Goal: Navigation & Orientation: Find specific page/section

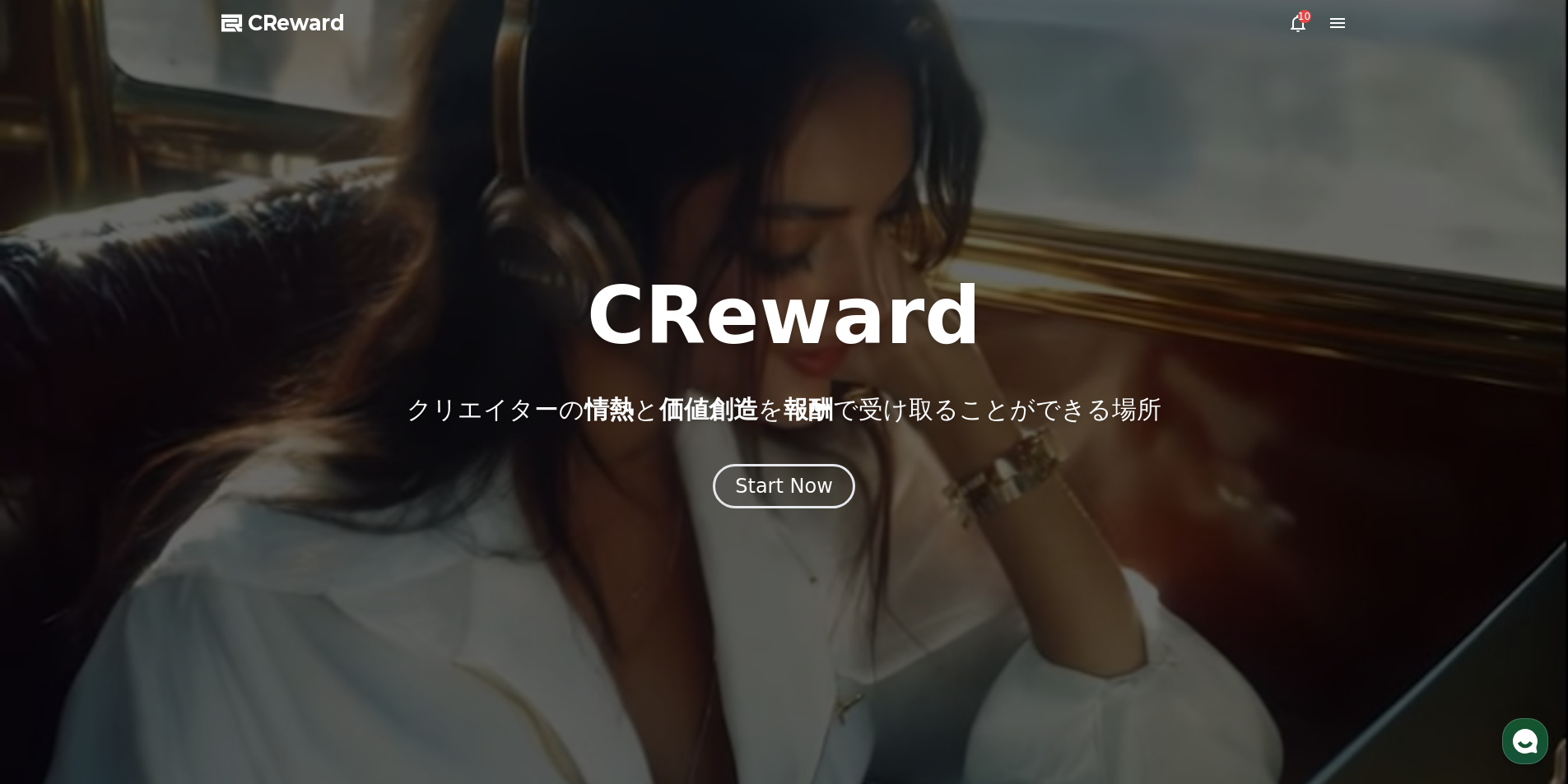
click at [1336, 26] on icon at bounding box center [1337, 22] width 15 height 10
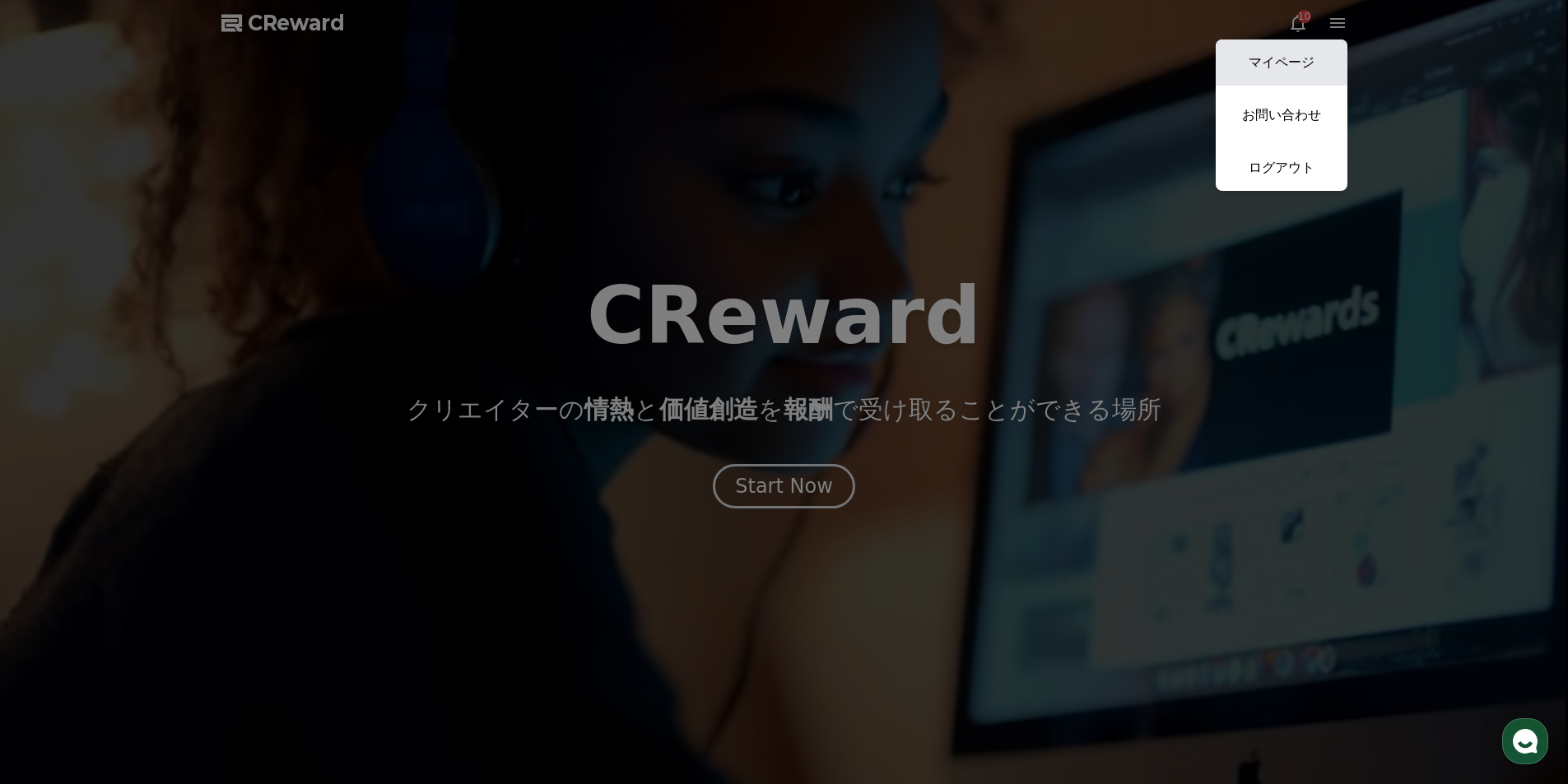
click at [1310, 68] on link "マイページ" at bounding box center [1282, 63] width 132 height 46
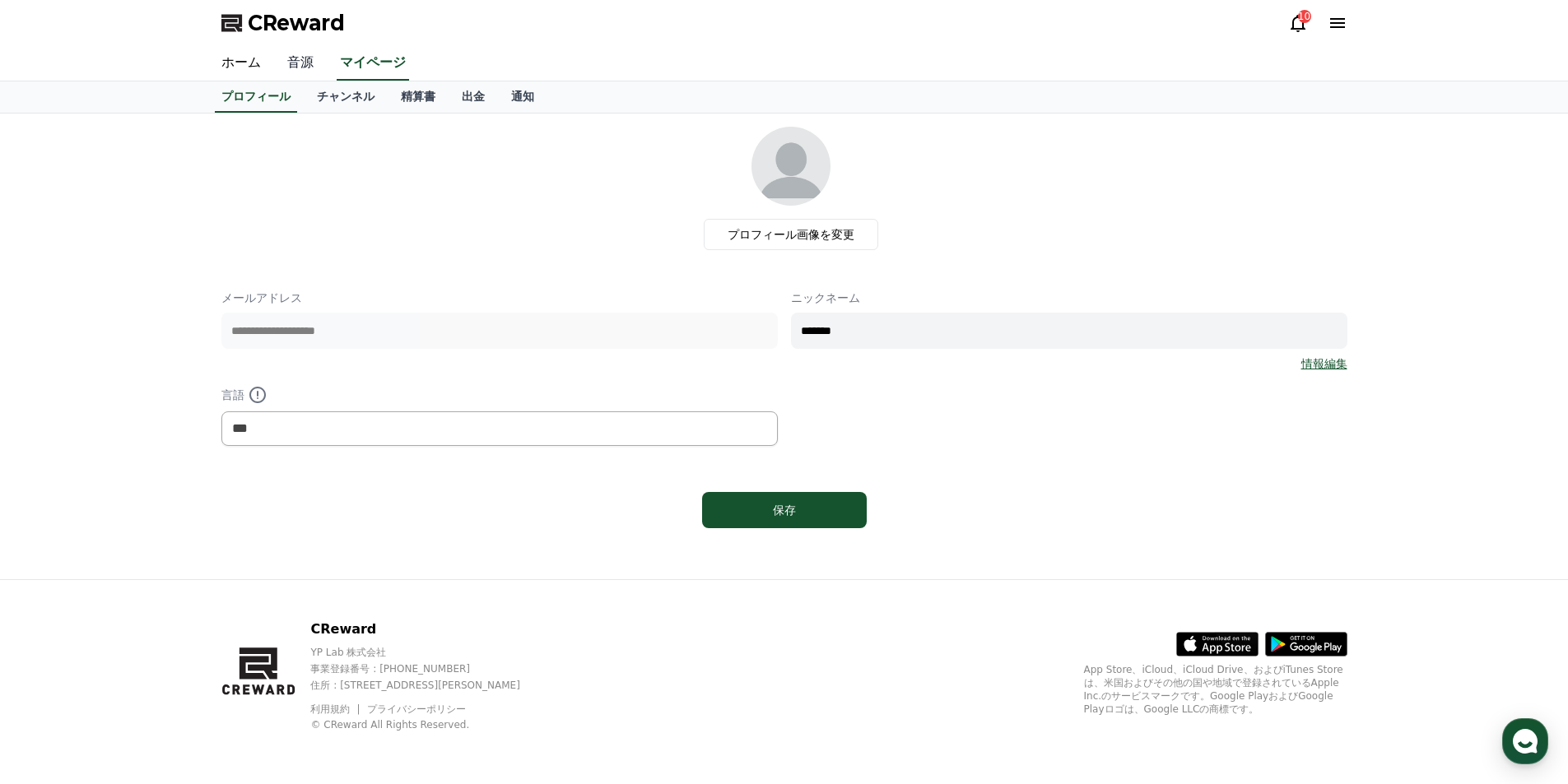
click at [285, 61] on link "音源" at bounding box center [300, 63] width 53 height 34
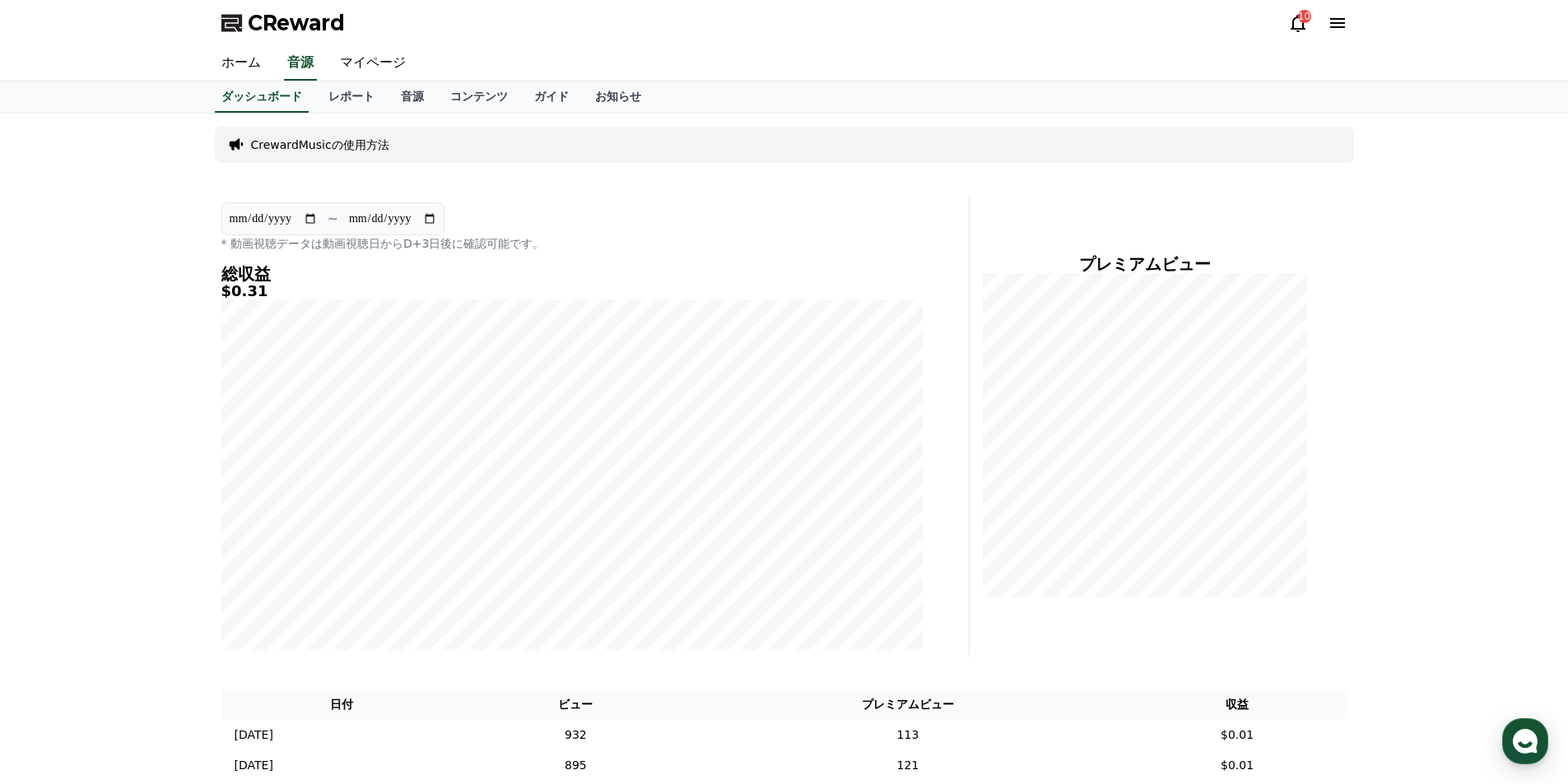
click at [1300, 20] on div "10" at bounding box center [1305, 17] width 13 height 13
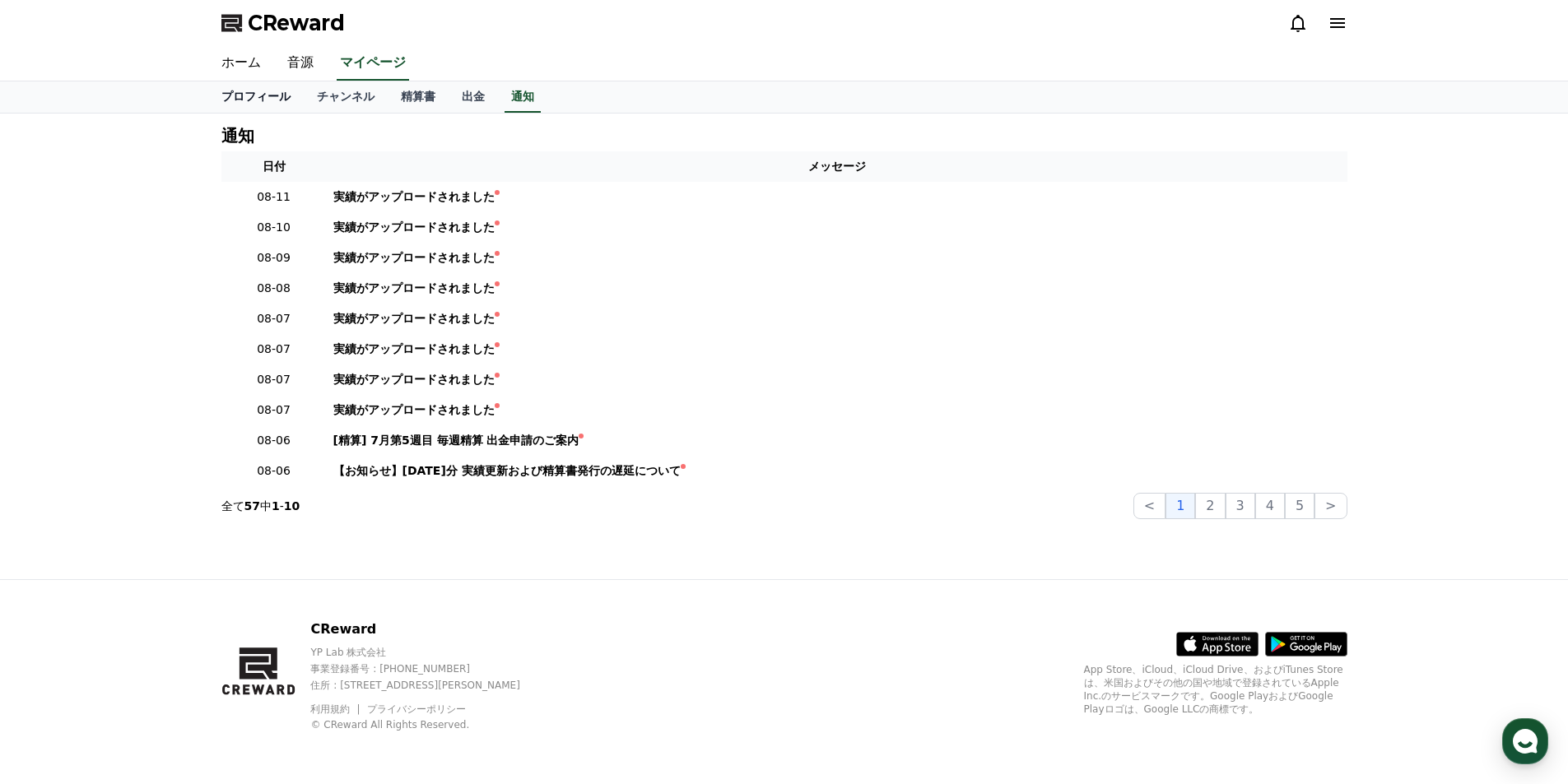
click at [256, 96] on link "プロフィール" at bounding box center [256, 98] width 96 height 32
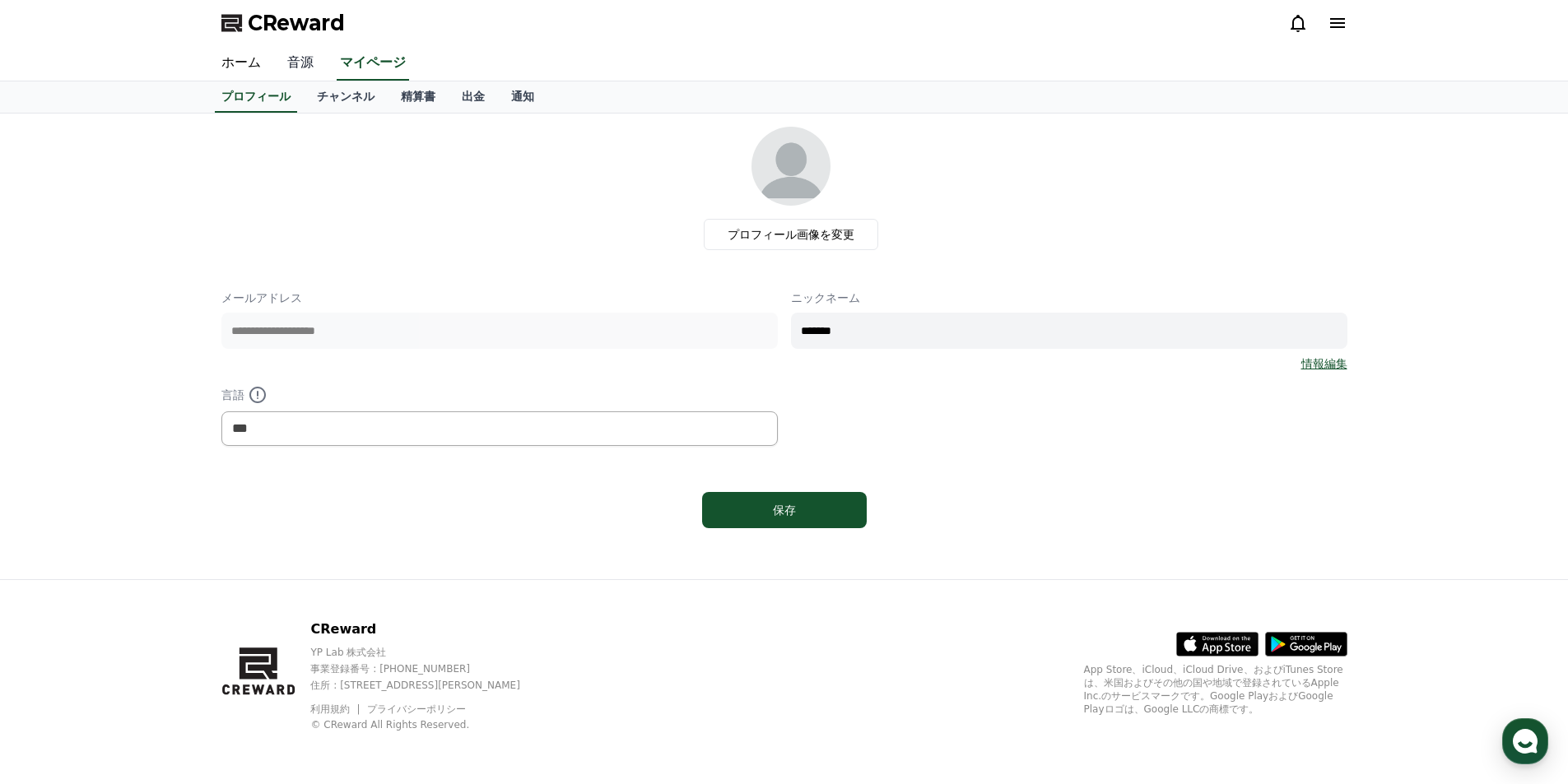
click at [310, 54] on link "音源" at bounding box center [300, 63] width 53 height 34
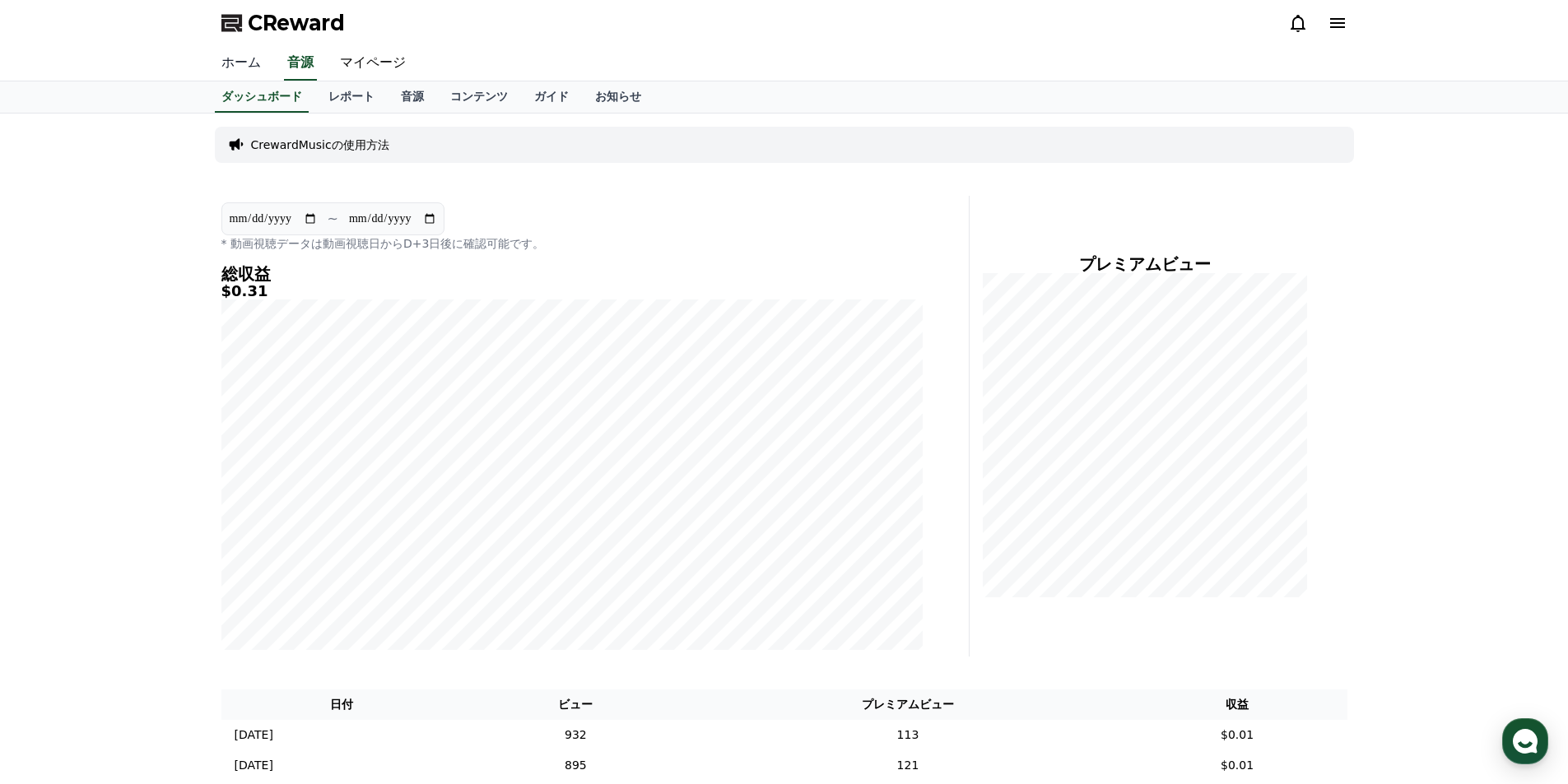
click at [235, 67] on link "ホーム" at bounding box center [241, 63] width 66 height 34
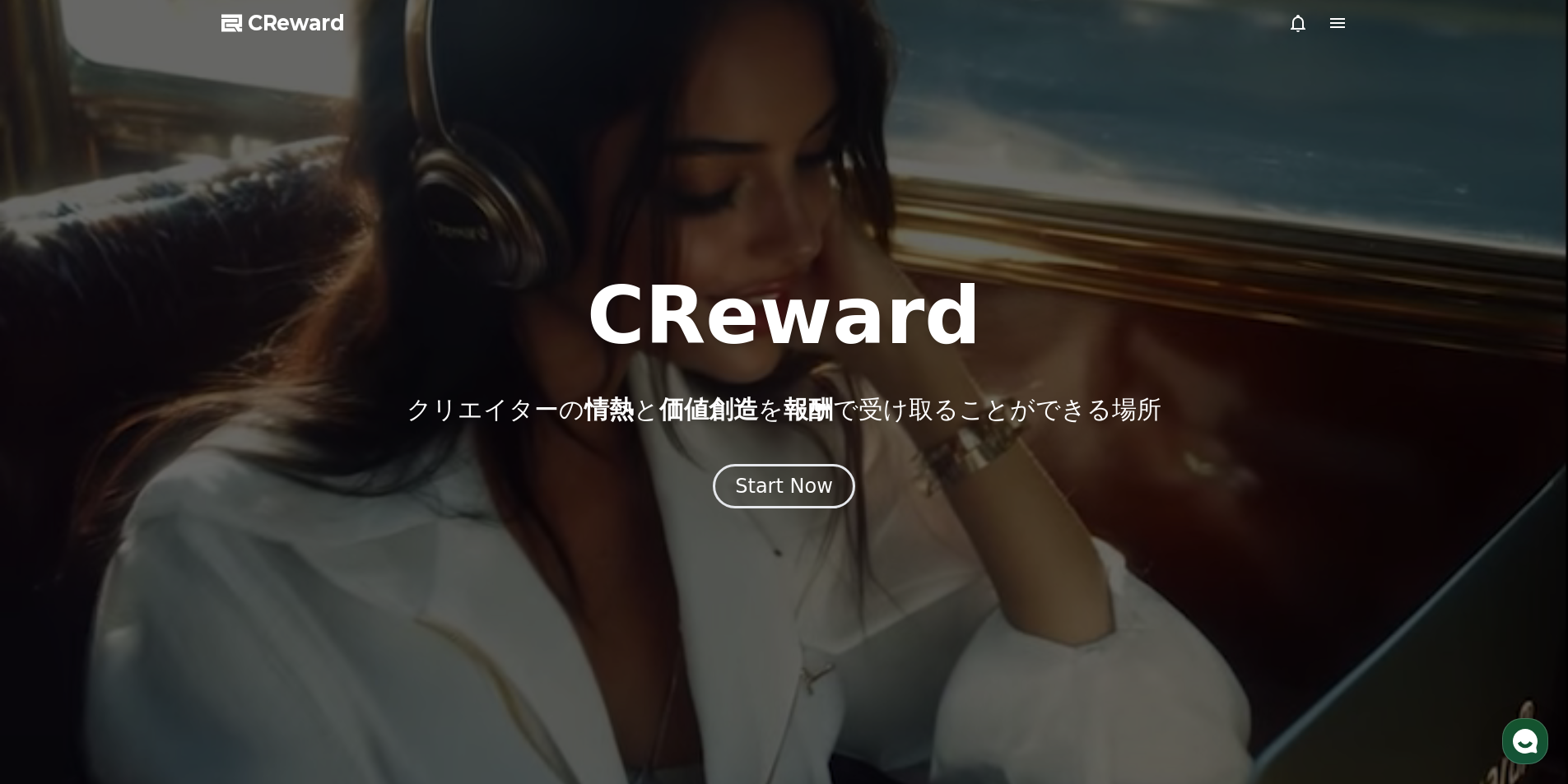
click at [1319, 21] on div at bounding box center [1318, 22] width 59 height 20
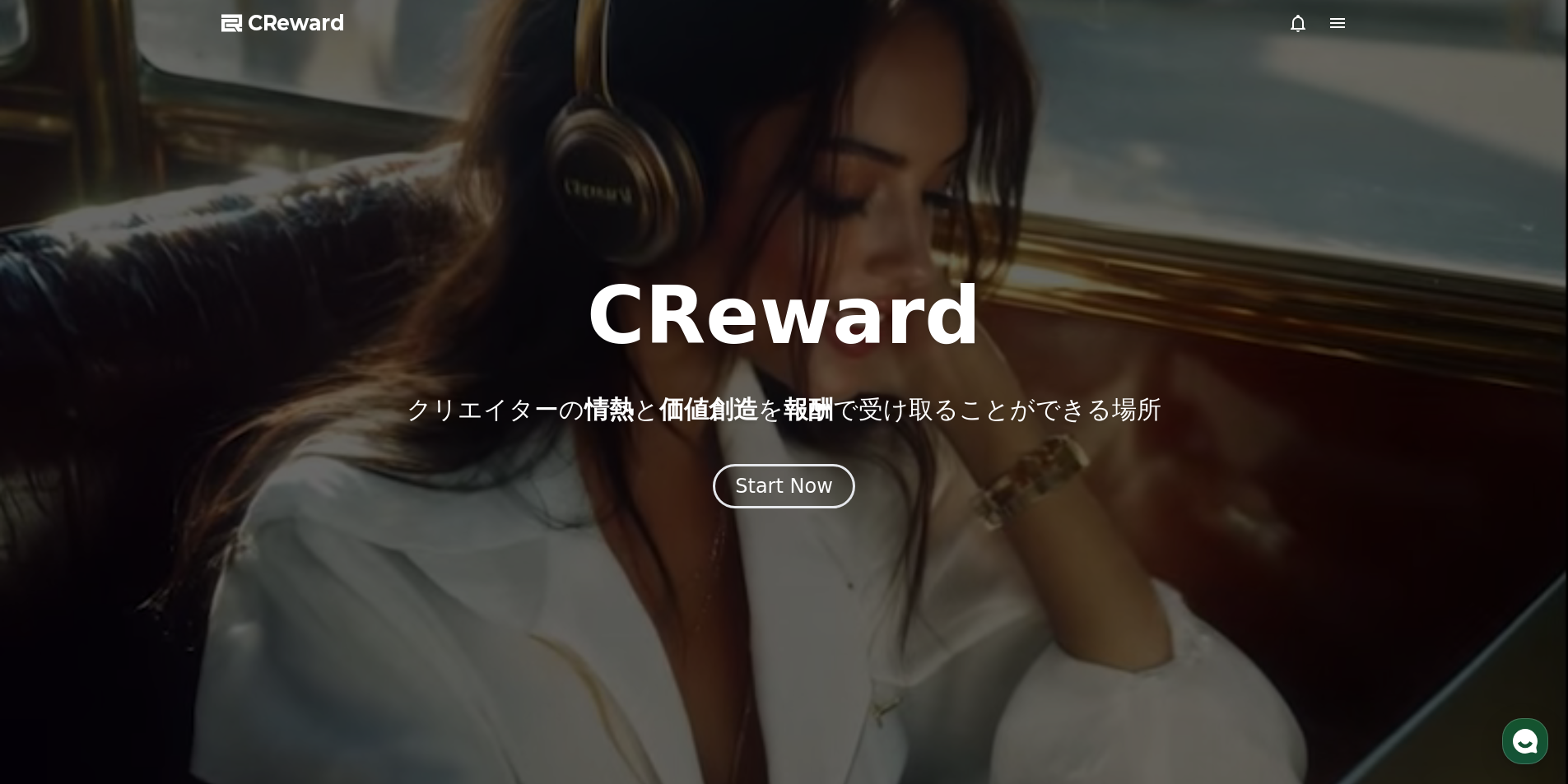
click at [1321, 20] on div at bounding box center [1318, 22] width 59 height 20
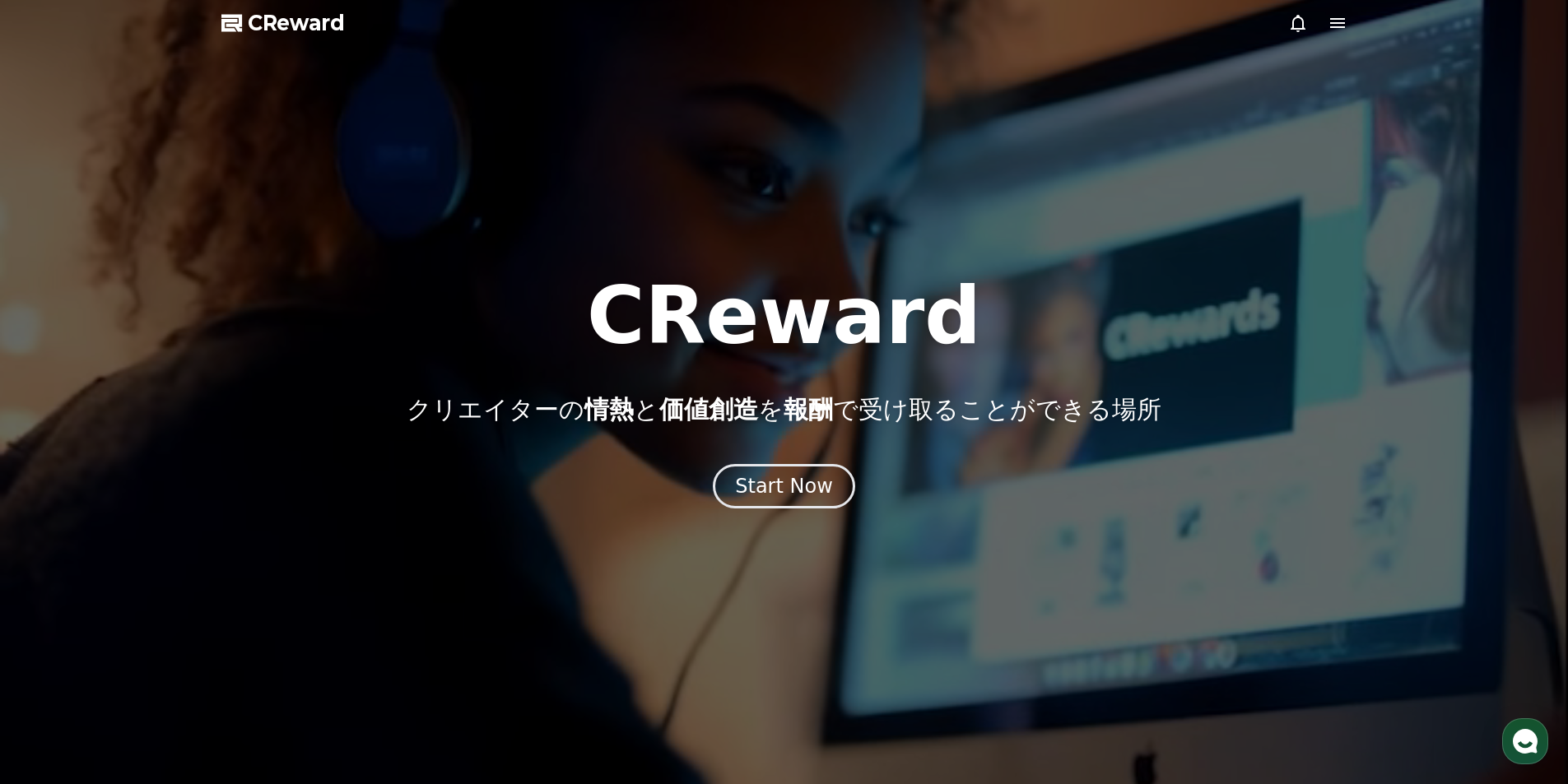
click at [1329, 25] on icon at bounding box center [1337, 22] width 20 height 20
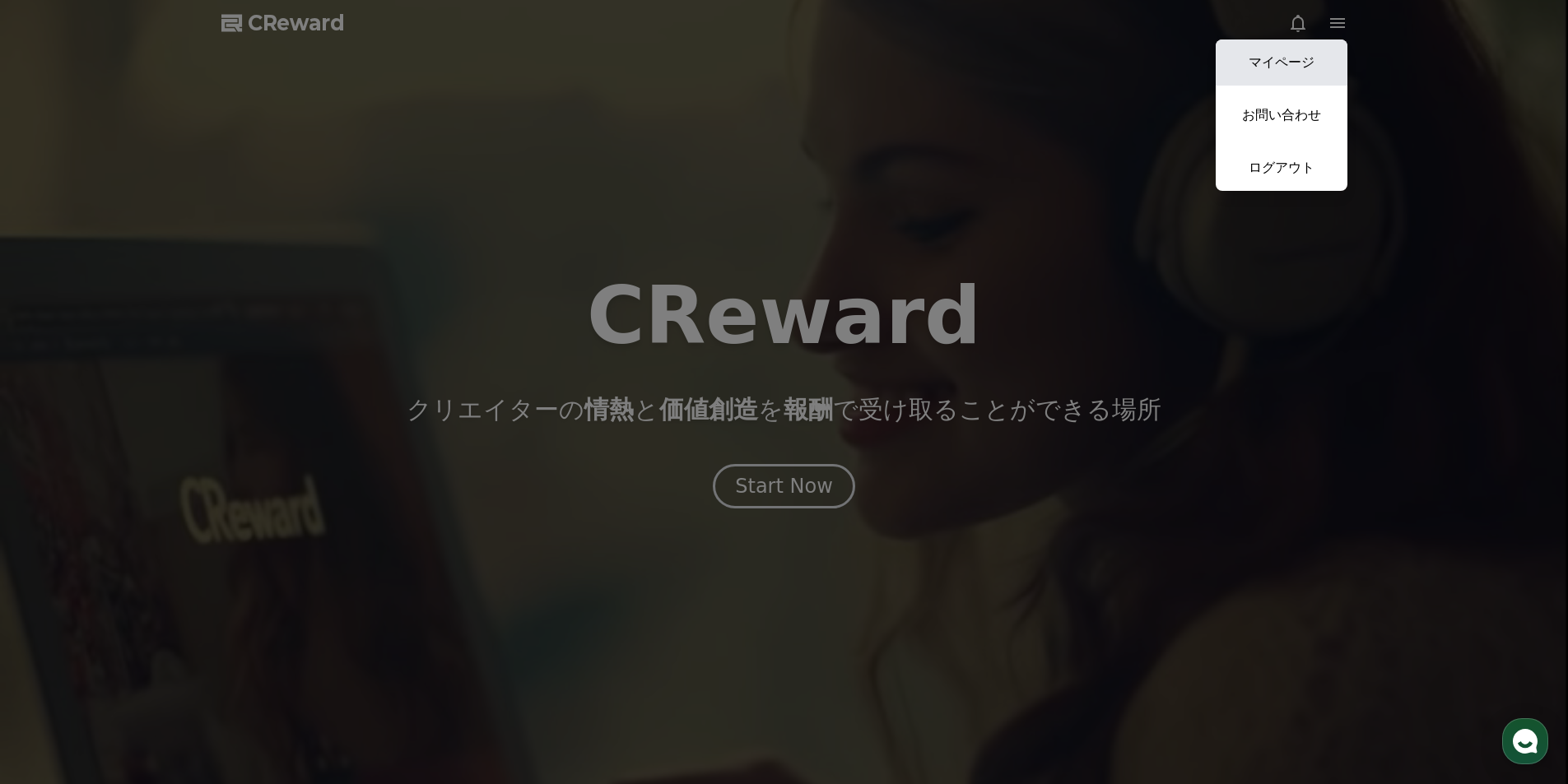
click at [1294, 78] on link "マイページ" at bounding box center [1282, 63] width 132 height 46
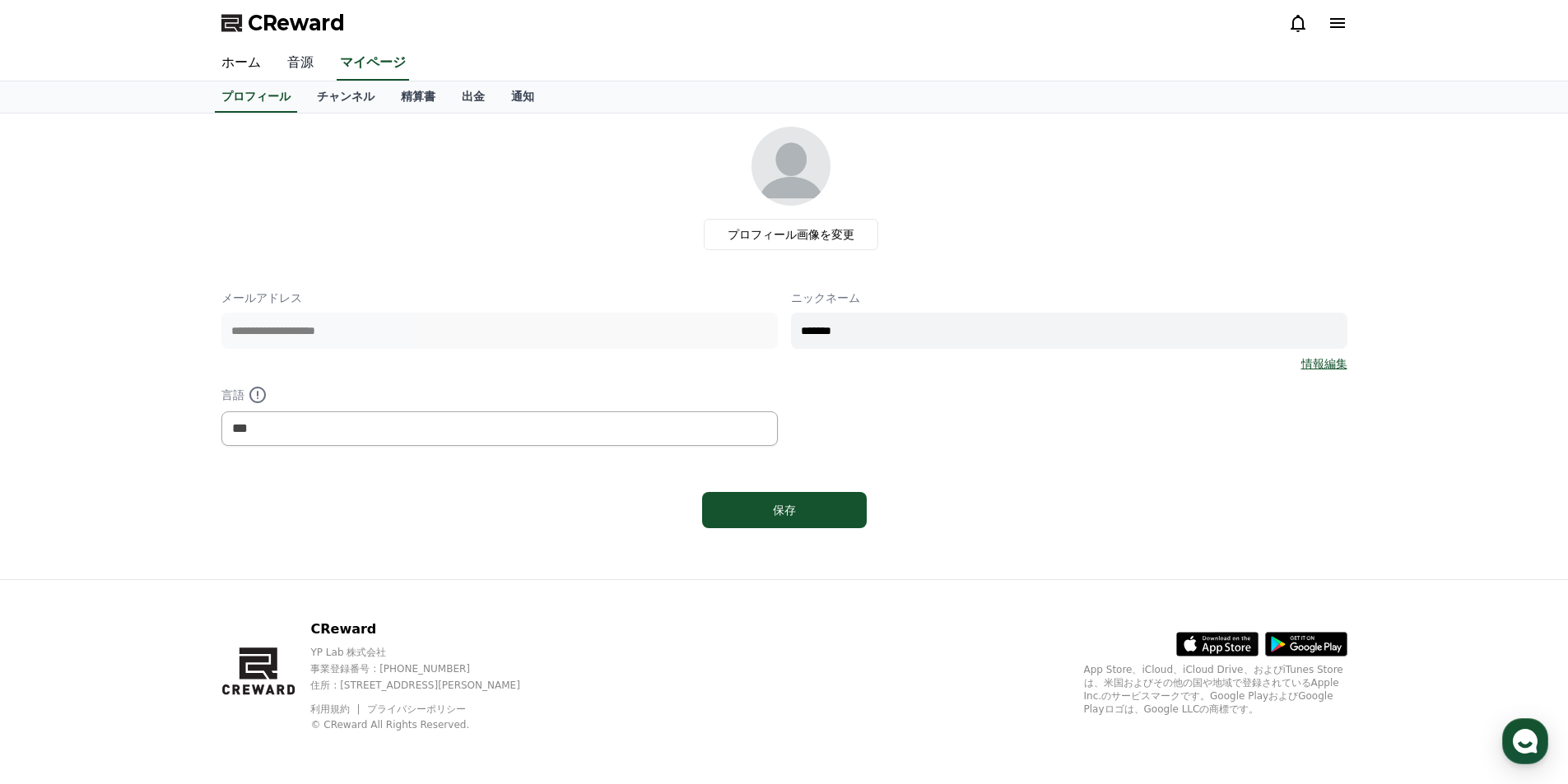
click at [292, 66] on link "音源" at bounding box center [300, 63] width 53 height 34
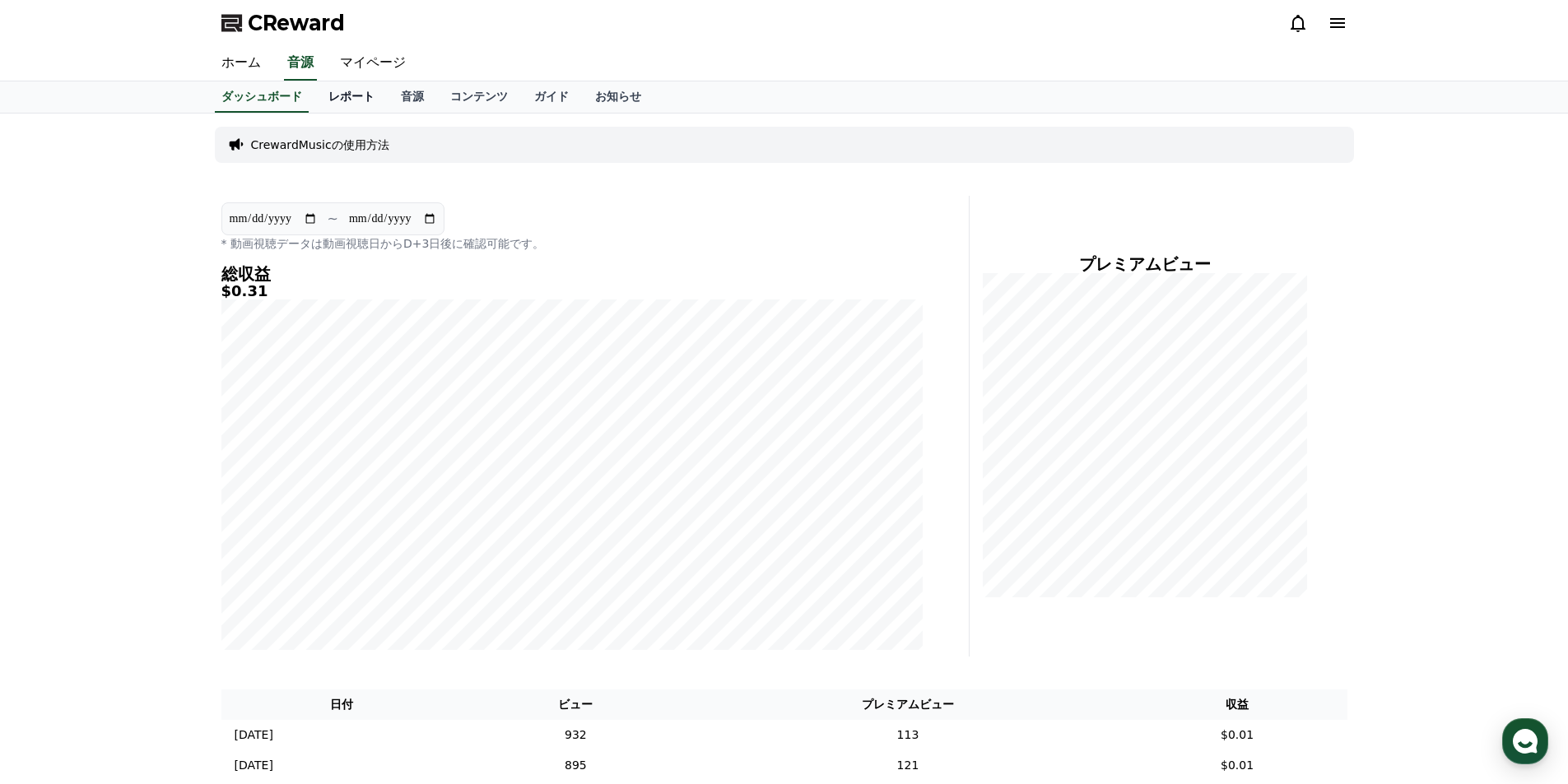
click at [315, 95] on link "レポート" at bounding box center [351, 98] width 72 height 32
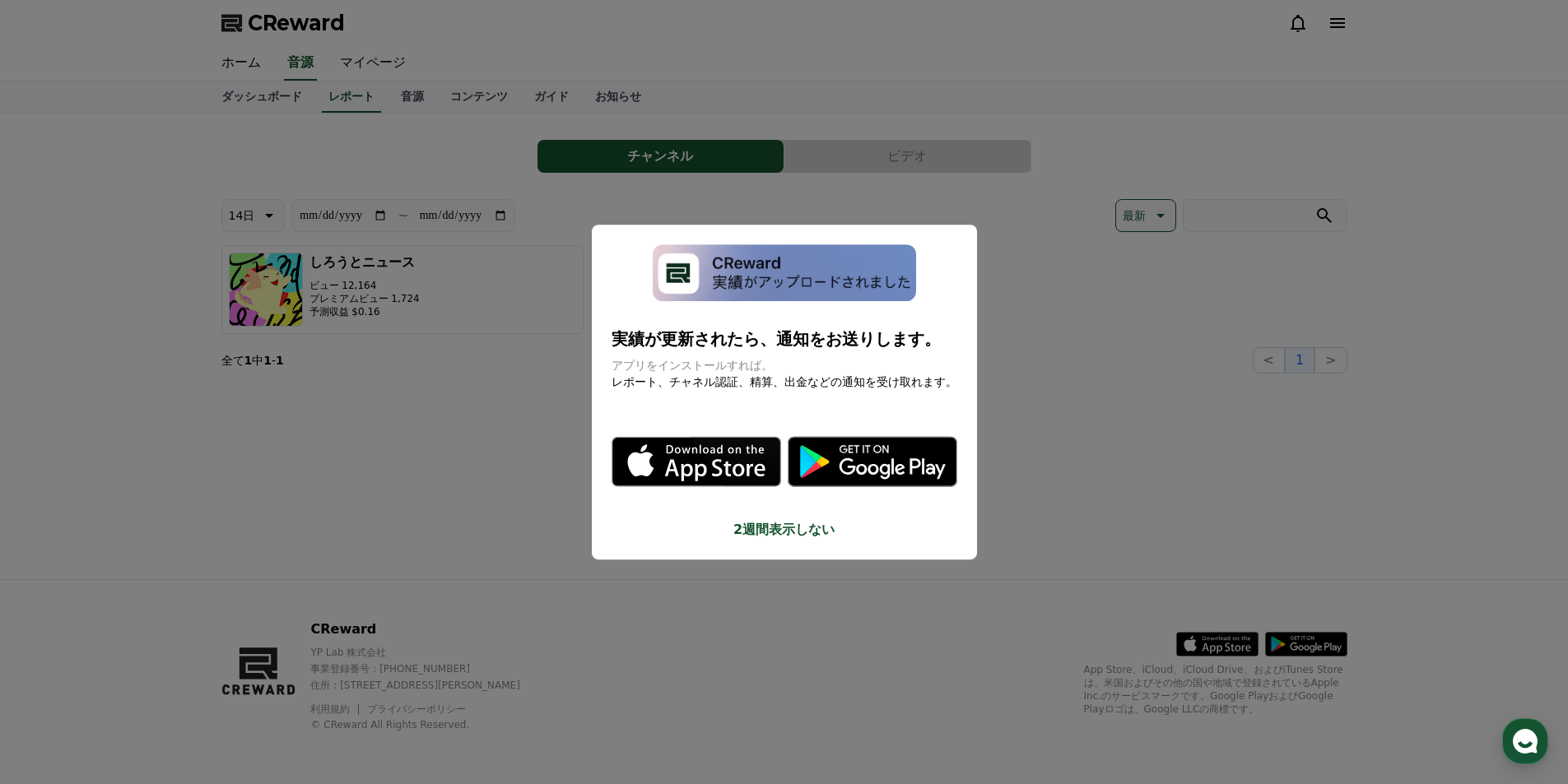
click at [1048, 390] on button "close modal" at bounding box center [784, 392] width 1568 height 784
